Goal: Task Accomplishment & Management: Manage account settings

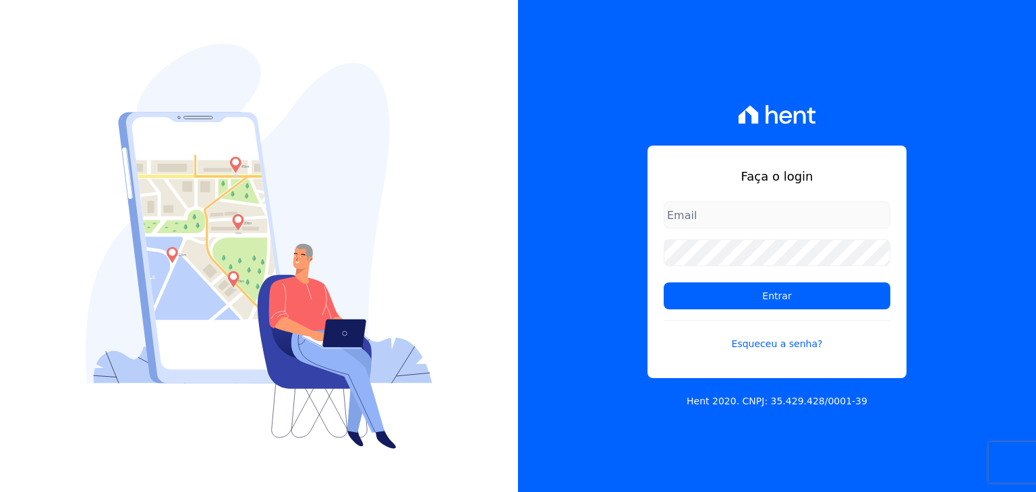
click at [668, 200] on div "Faça o login Entrar Esqueceu a senha?" at bounding box center [776, 262] width 259 height 233
type input "[EMAIL_ADDRESS][DOMAIN_NAME]"
click at [674, 179] on h1 "Faça o login" at bounding box center [777, 176] width 227 height 18
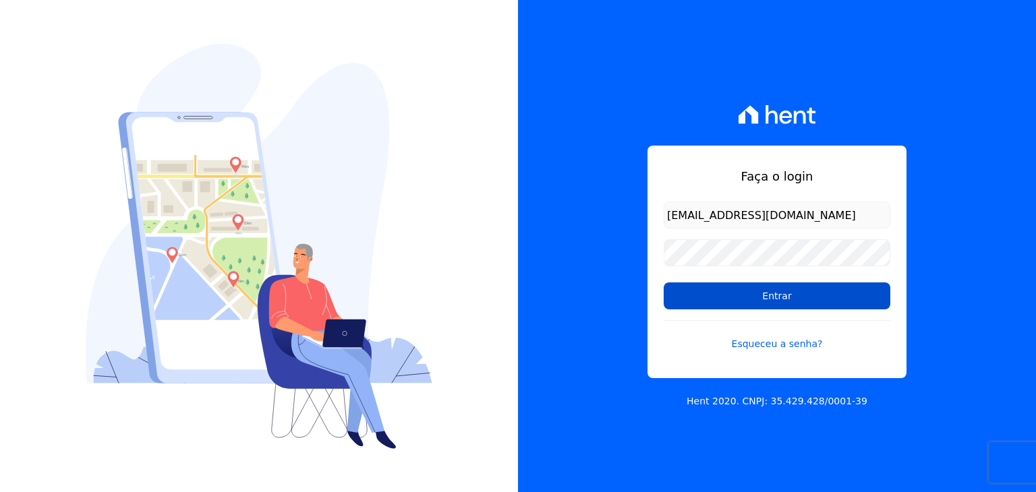
click at [715, 297] on input "Entrar" at bounding box center [777, 296] width 227 height 27
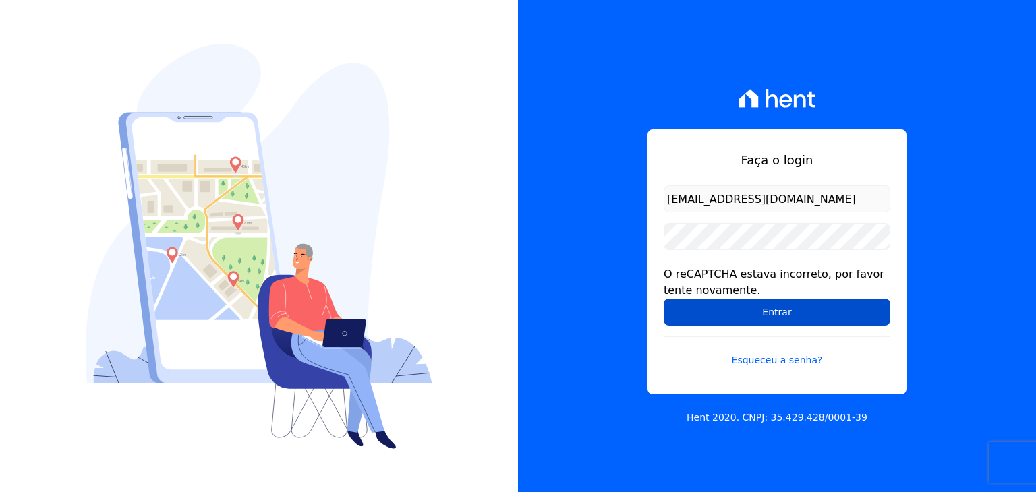
click at [722, 308] on input "Entrar" at bounding box center [777, 312] width 227 height 27
click at [726, 316] on input "Entrar" at bounding box center [777, 312] width 227 height 27
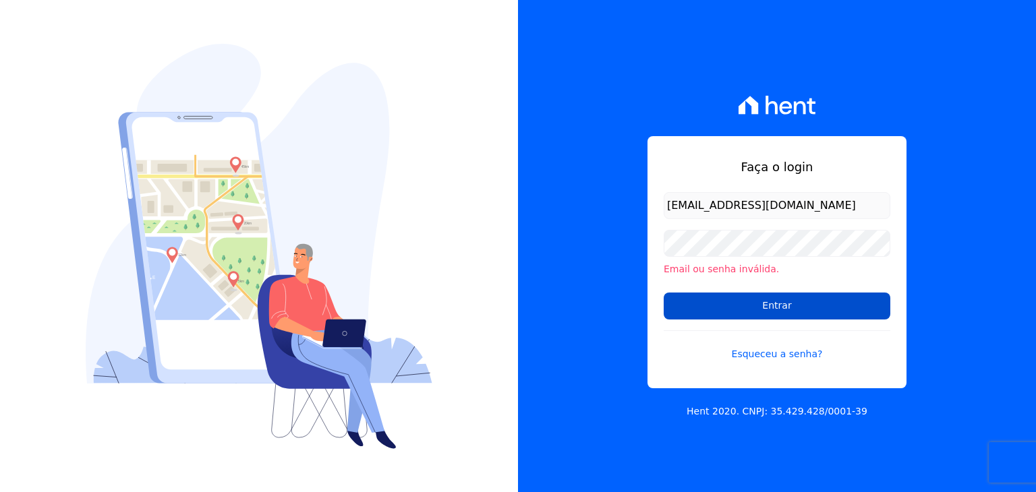
click at [724, 303] on input "Entrar" at bounding box center [777, 306] width 227 height 27
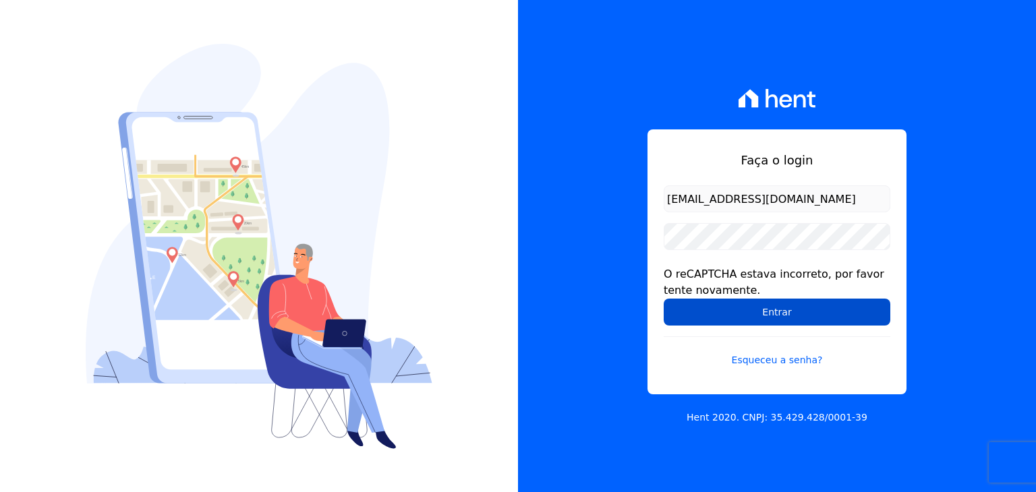
click at [731, 313] on input "Entrar" at bounding box center [777, 312] width 227 height 27
drag, startPoint x: 0, startPoint y: 0, endPoint x: 730, endPoint y: 311, distance: 793.7
click at [731, 313] on input "Entrar" at bounding box center [777, 312] width 227 height 27
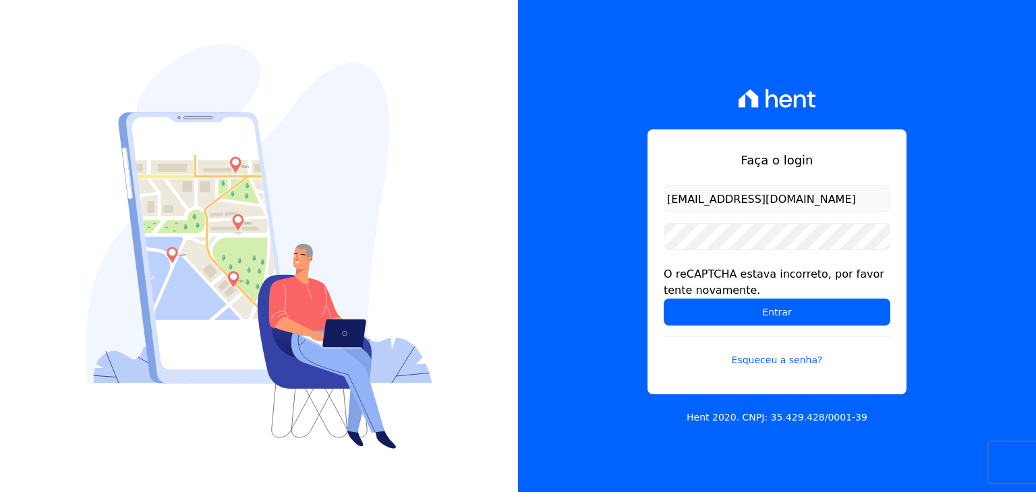
click at [729, 311] on input "Entrar" at bounding box center [777, 312] width 227 height 27
click at [729, 308] on input "Entrar" at bounding box center [777, 312] width 227 height 27
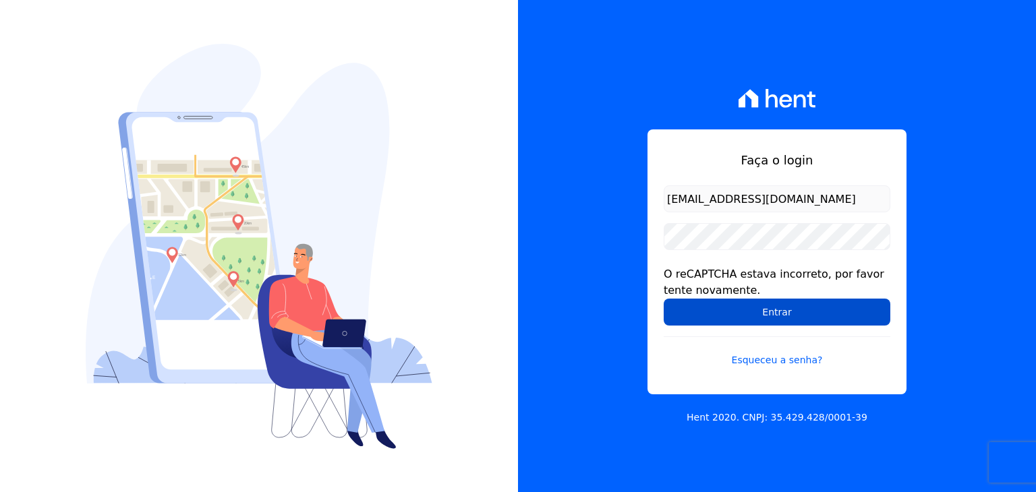
click at [738, 320] on input "Entrar" at bounding box center [777, 312] width 227 height 27
